Goal: Transaction & Acquisition: Download file/media

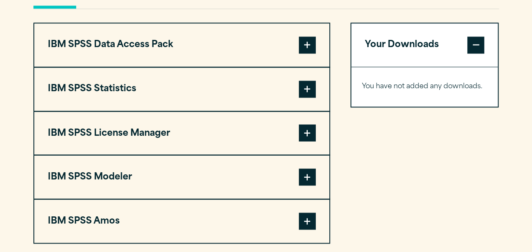
scroll to position [678, 0]
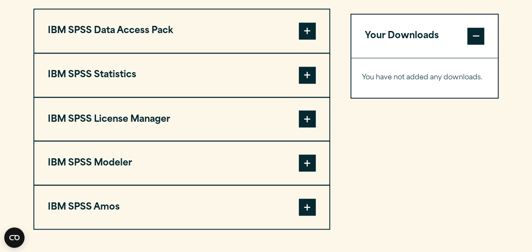
click at [245, 69] on button "IBM SPSS Statistics" at bounding box center [181, 74] width 295 height 43
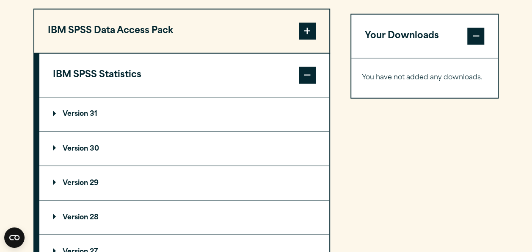
scroll to position [762, 0]
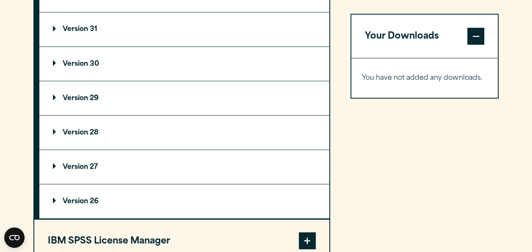
click at [223, 62] on div "IBM SPSS Statistics Version 31 Software 64 Bit + Add 64 Bit" at bounding box center [181, 93] width 297 height 251
click at [244, 62] on summary "Version 30" at bounding box center [184, 64] width 290 height 34
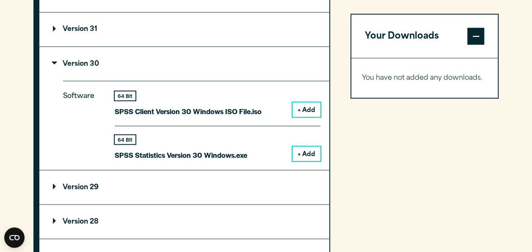
click at [210, 153] on p "SPSS Statistics Version 30 Windows.exe" at bounding box center [181, 154] width 133 height 12
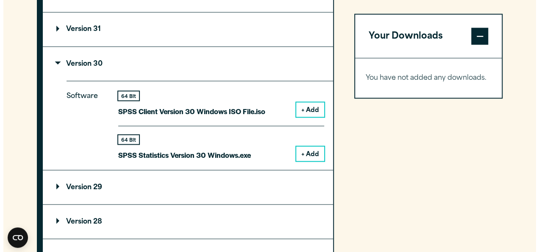
scroll to position [0, 0]
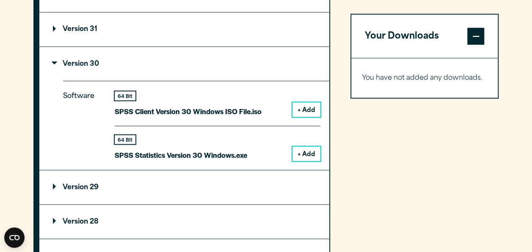
click at [312, 154] on button "+ Add" at bounding box center [307, 153] width 28 height 14
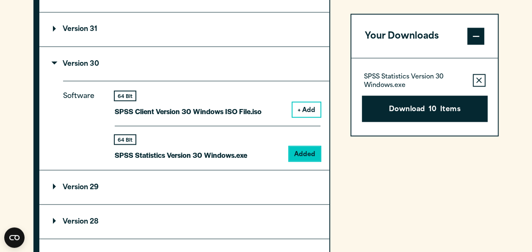
click at [419, 38] on button "Your Downloads" at bounding box center [424, 35] width 147 height 43
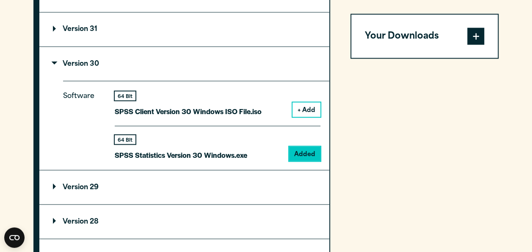
click at [211, 154] on p "SPSS Statistics Version 30 Windows.exe" at bounding box center [181, 154] width 133 height 12
drag, startPoint x: 315, startPoint y: 149, endPoint x: 426, endPoint y: 39, distance: 156.6
click at [426, 39] on button "Your Downloads" at bounding box center [424, 35] width 147 height 43
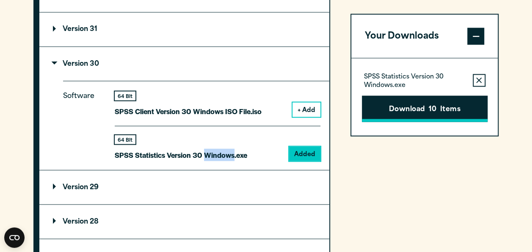
click at [408, 112] on button "Download 10 Items" at bounding box center [425, 108] width 126 height 26
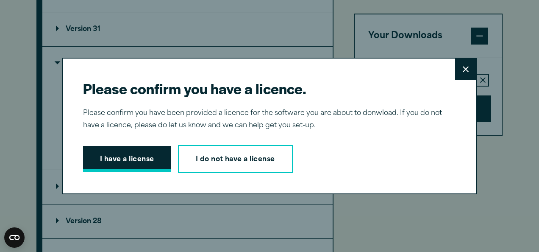
click at [118, 161] on button "I have a license" at bounding box center [127, 159] width 88 height 26
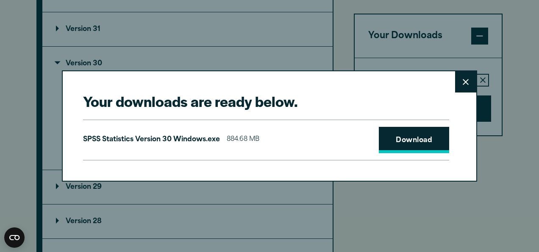
click at [412, 143] on link "Download" at bounding box center [414, 140] width 70 height 26
